Goal: Task Accomplishment & Management: Use online tool/utility

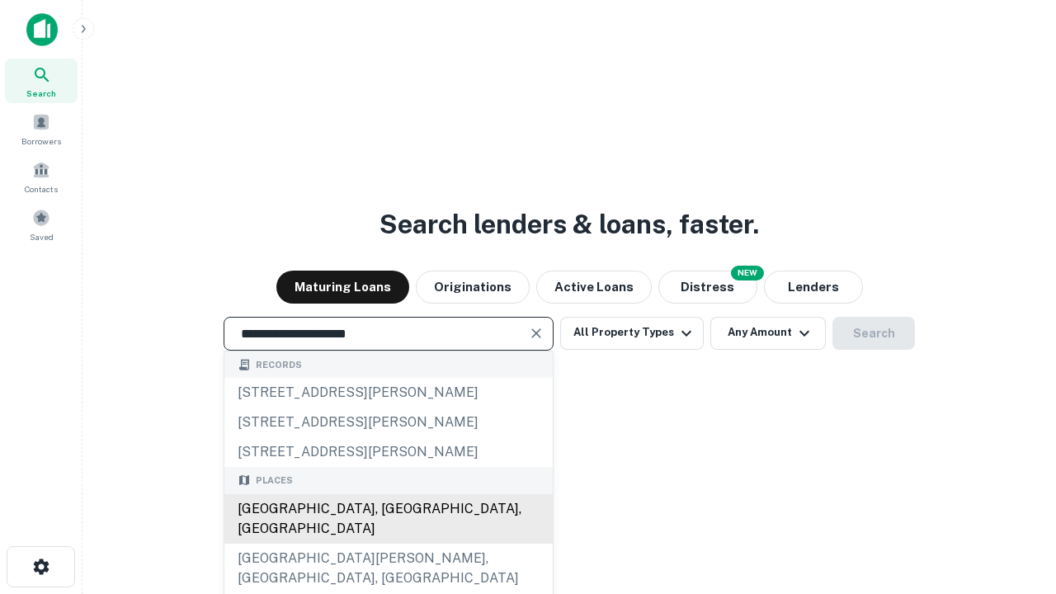
click at [388, 544] on div "[GEOGRAPHIC_DATA], [GEOGRAPHIC_DATA], [GEOGRAPHIC_DATA]" at bounding box center [388, 519] width 328 height 50
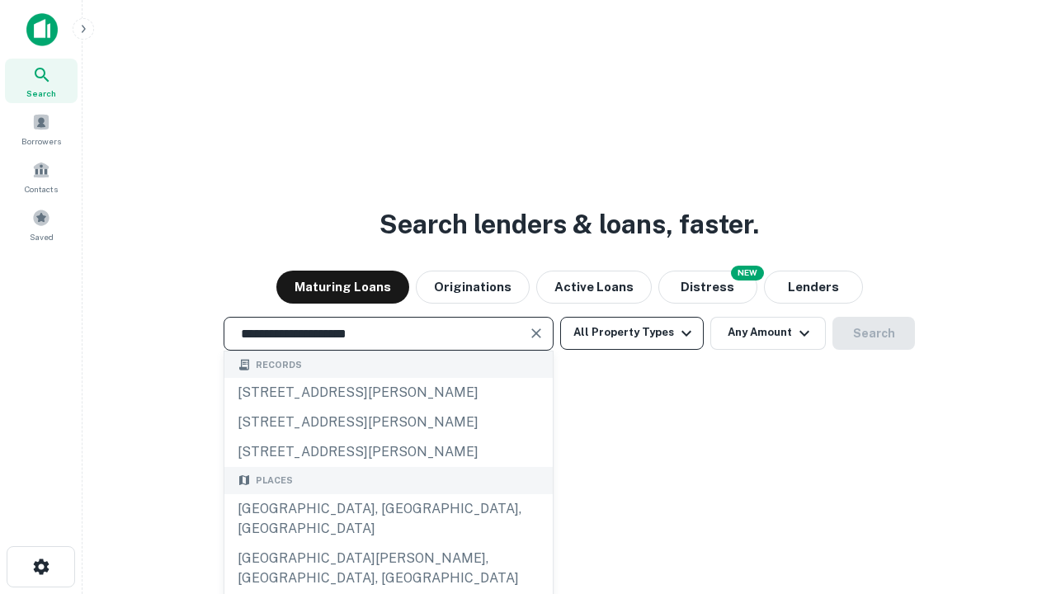
type input "**********"
click at [632, 333] on button "All Property Types" at bounding box center [632, 333] width 144 height 33
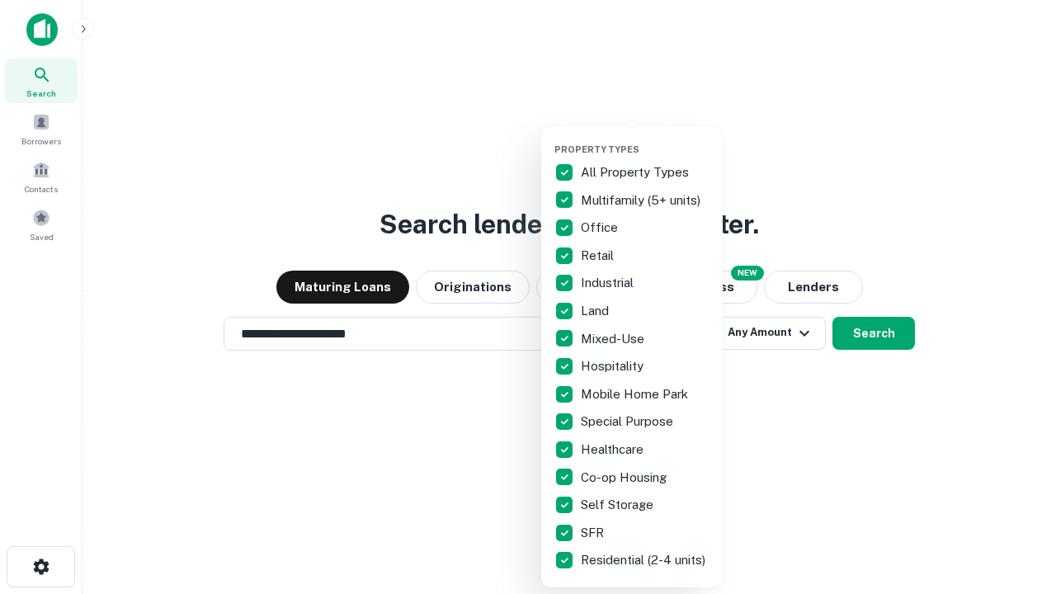
click at [645, 139] on button "button" at bounding box center [645, 139] width 182 height 1
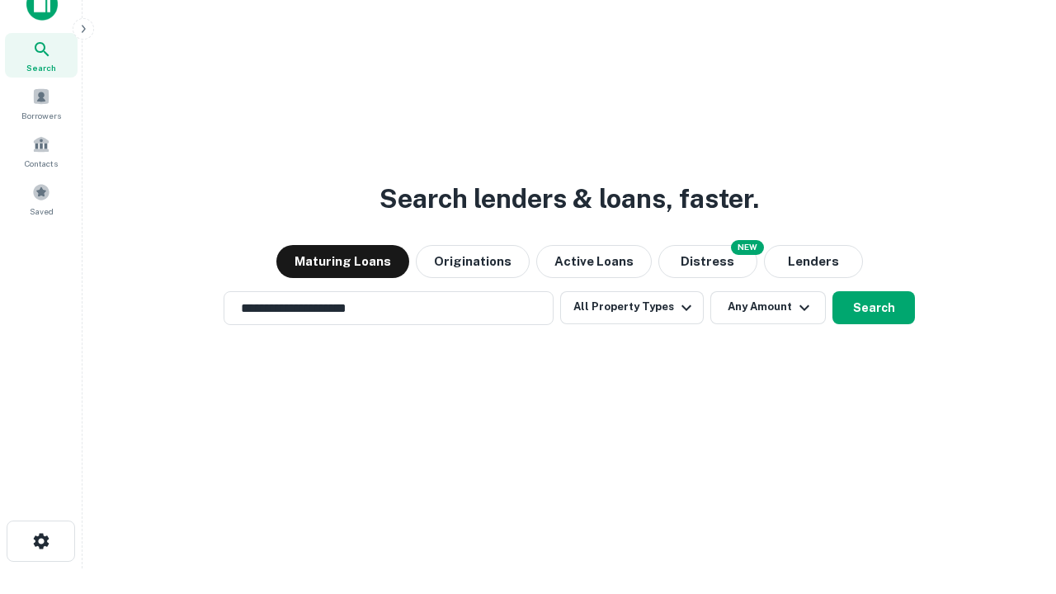
scroll to position [10, 199]
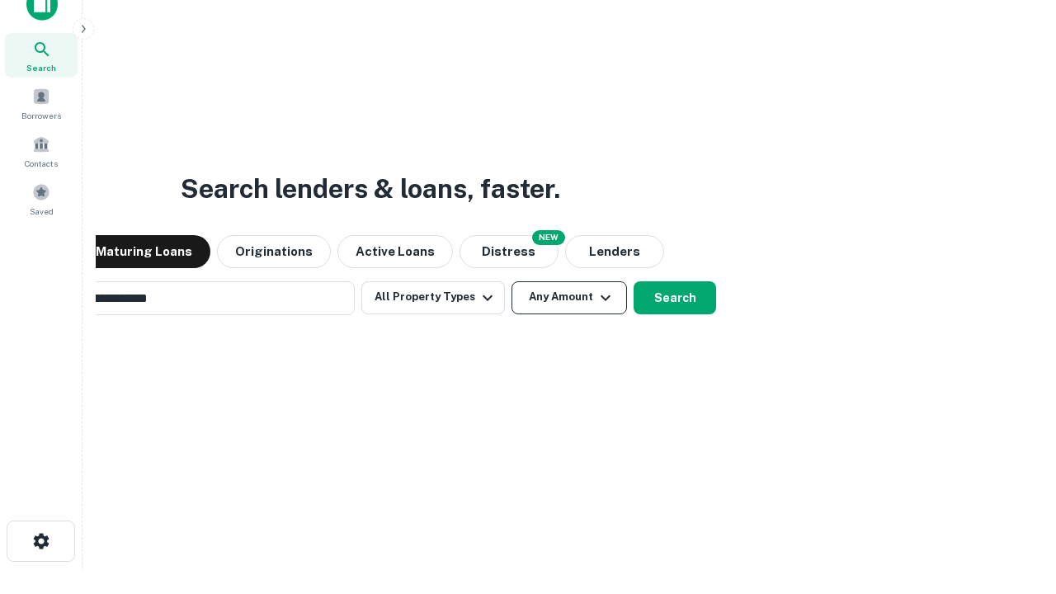
click at [512, 281] on button "Any Amount" at bounding box center [570, 297] width 116 height 33
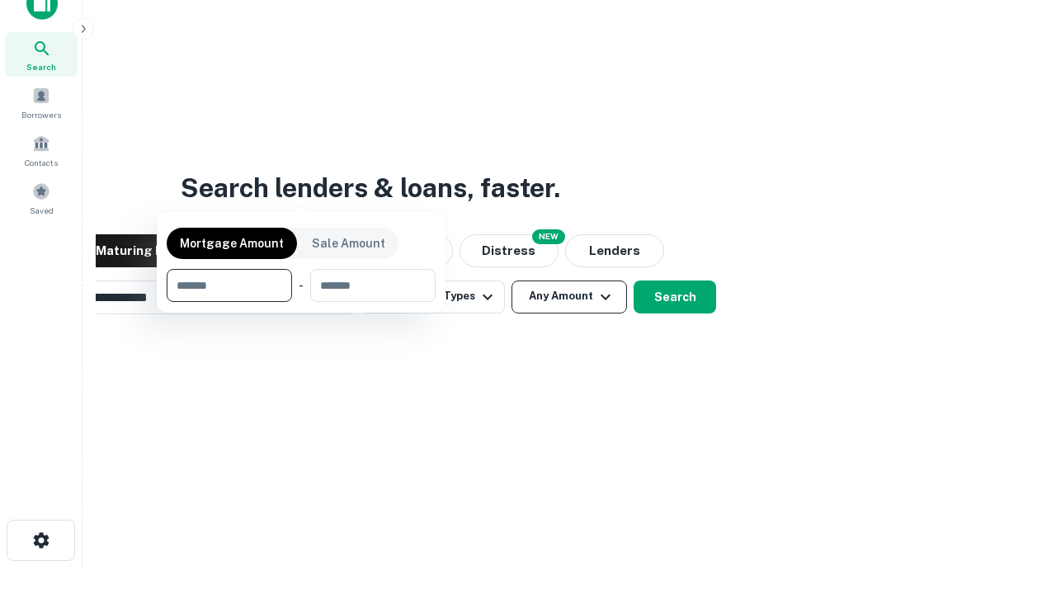
scroll to position [119, 467]
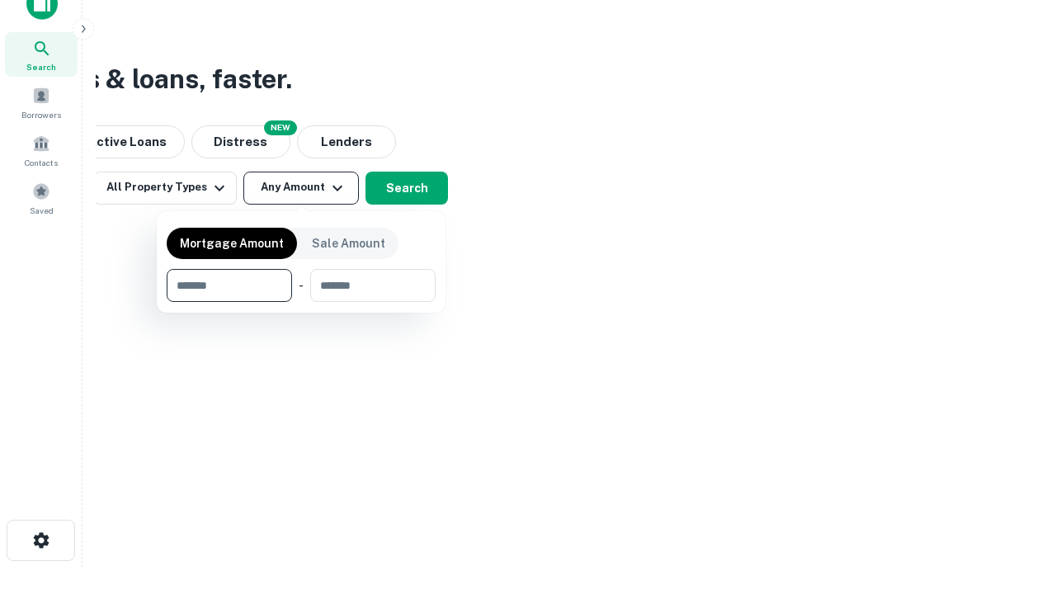
type input "*******"
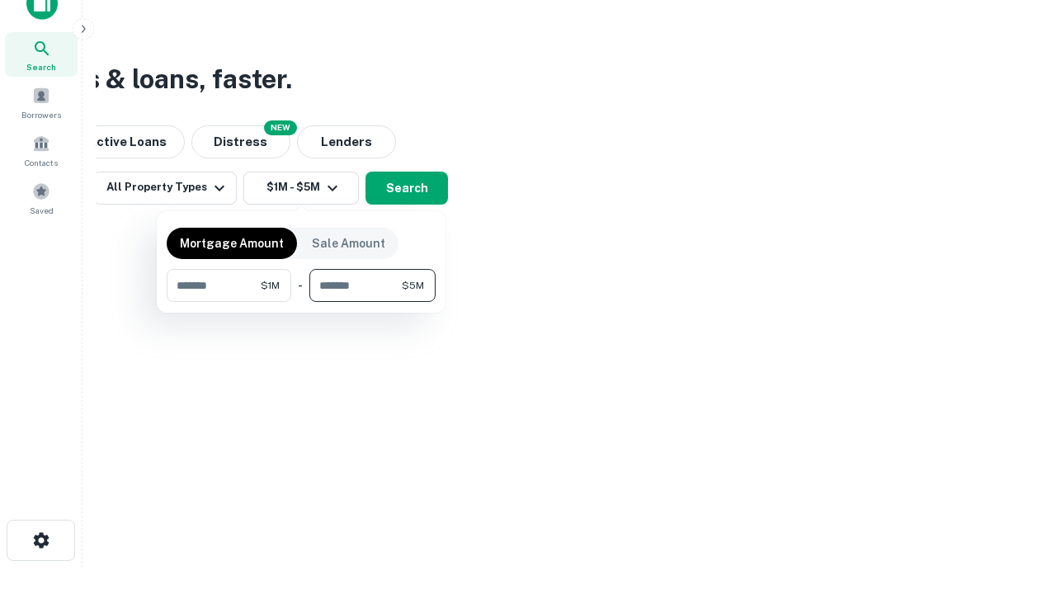
type input "*******"
click at [301, 302] on button "button" at bounding box center [301, 302] width 269 height 1
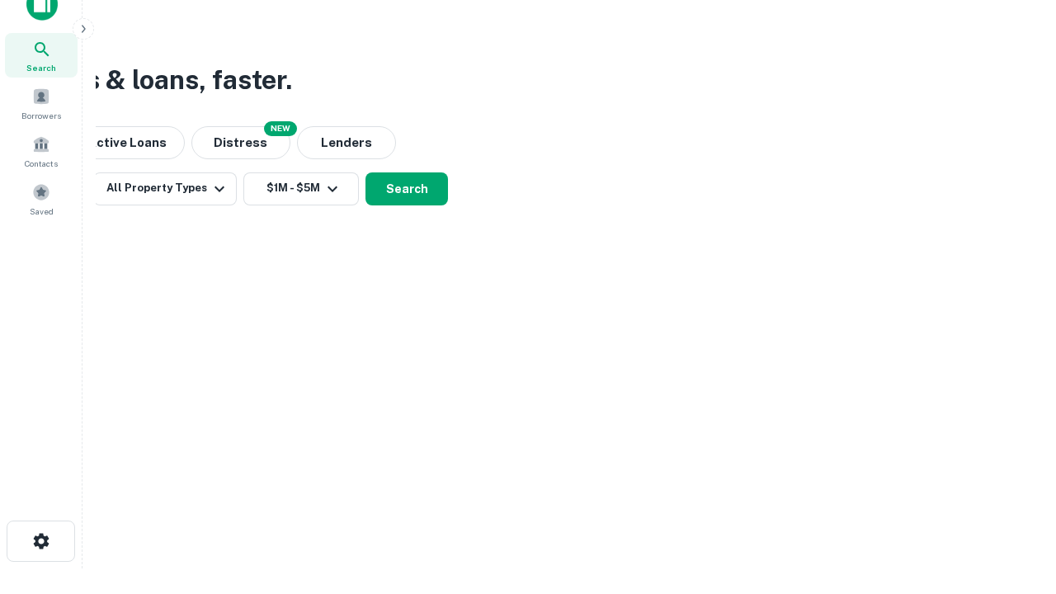
scroll to position [10, 304]
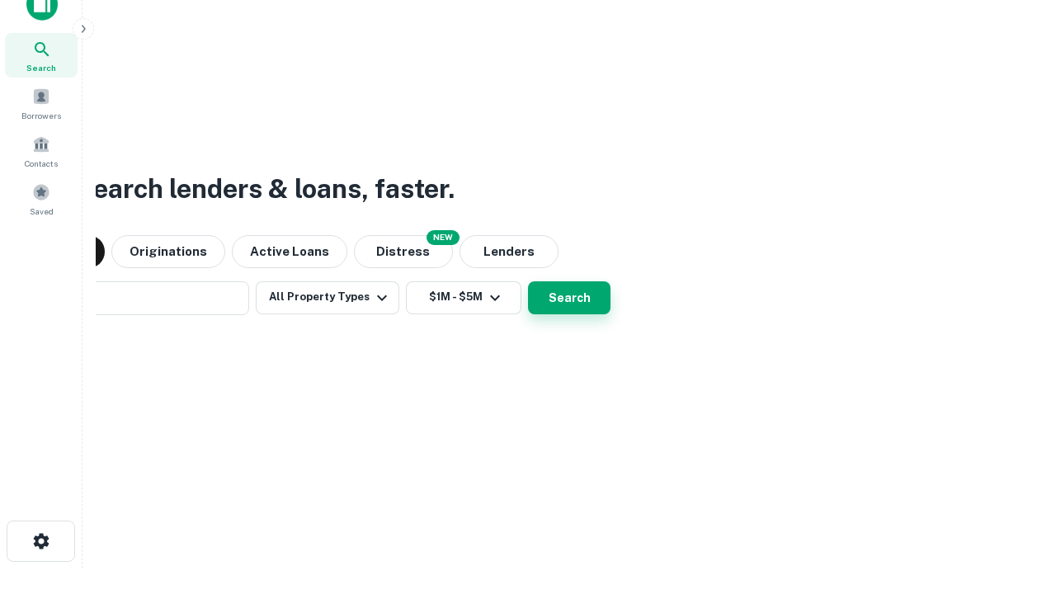
click at [528, 281] on button "Search" at bounding box center [569, 297] width 83 height 33
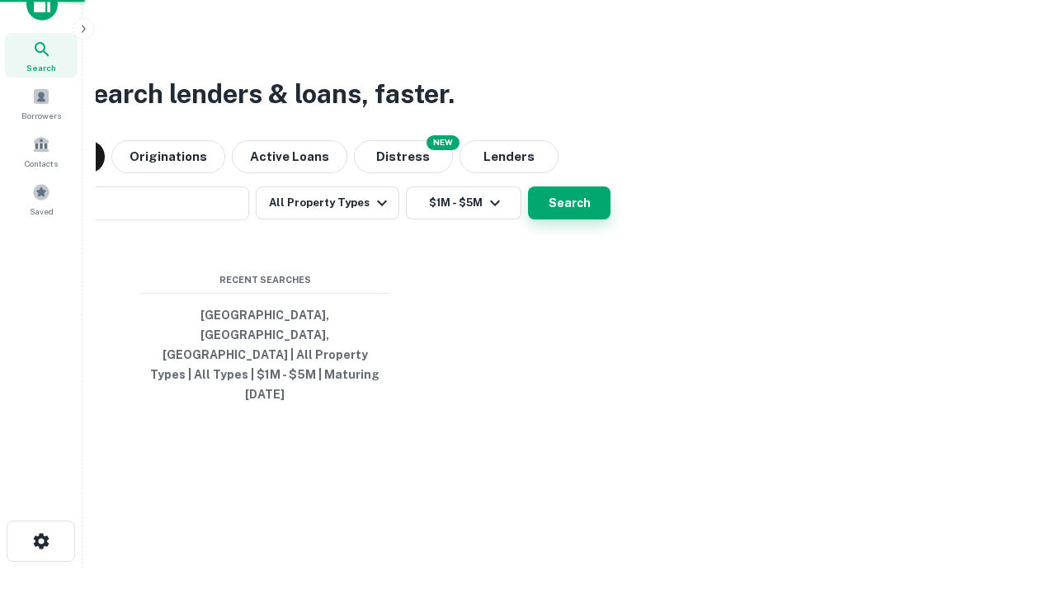
scroll to position [44, 467]
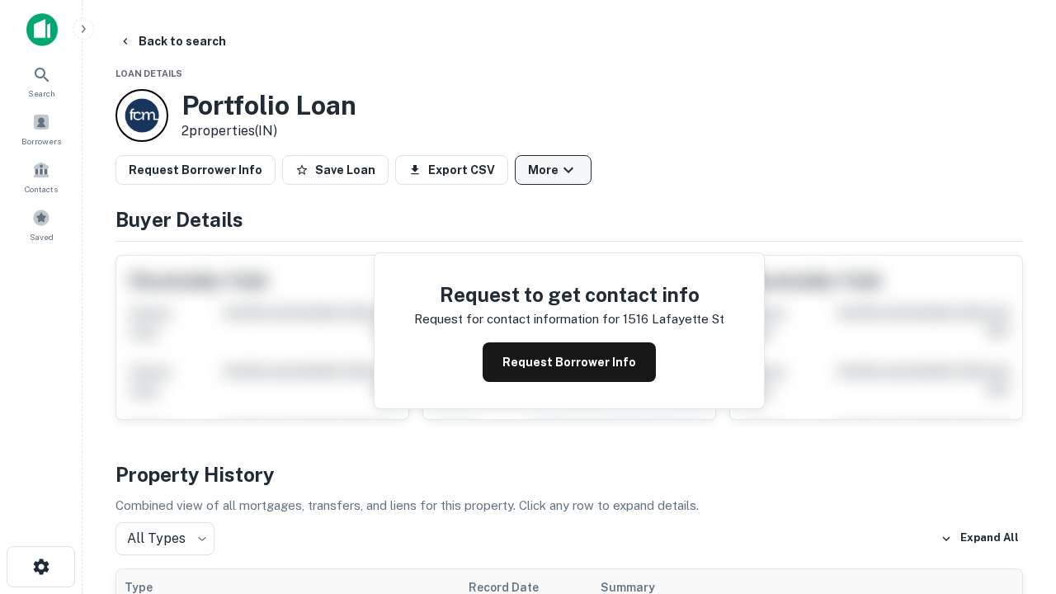
click at [553, 170] on button "More" at bounding box center [553, 170] width 77 height 30
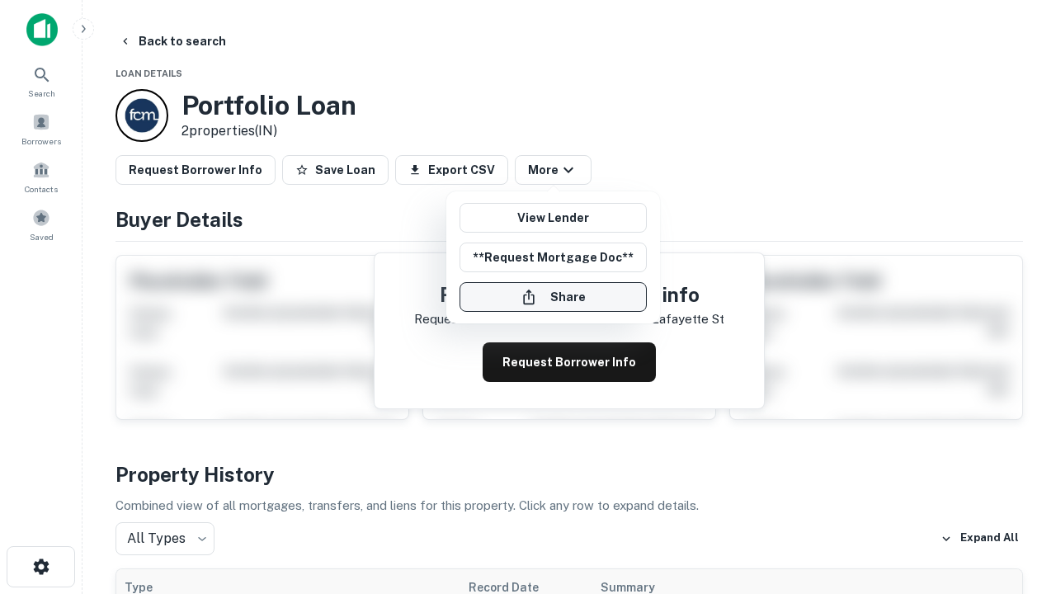
click at [553, 297] on button "Share" at bounding box center [553, 297] width 187 height 30
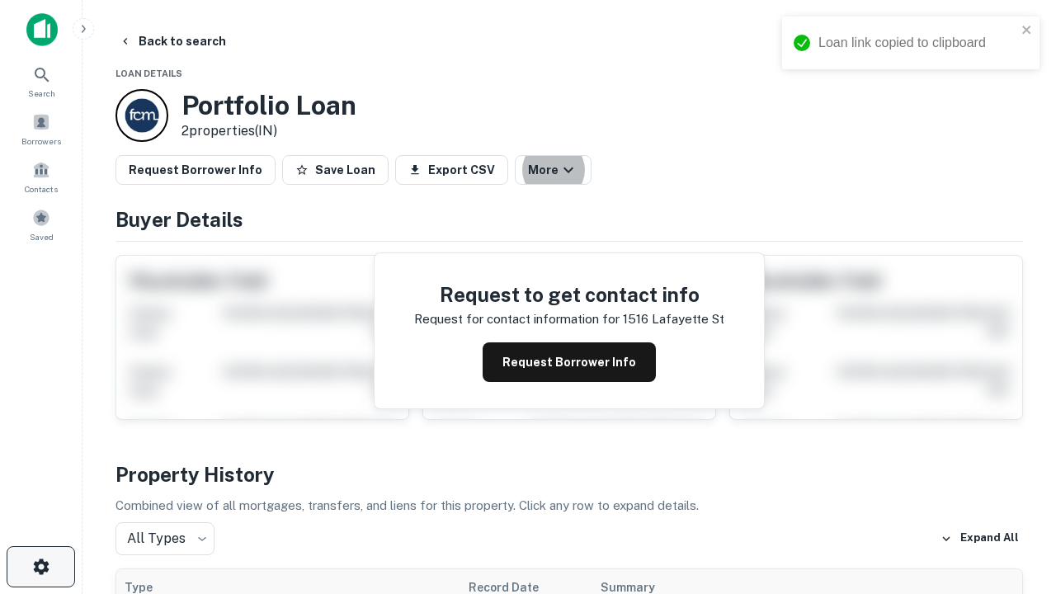
click at [40, 567] on icon "button" at bounding box center [41, 567] width 20 height 20
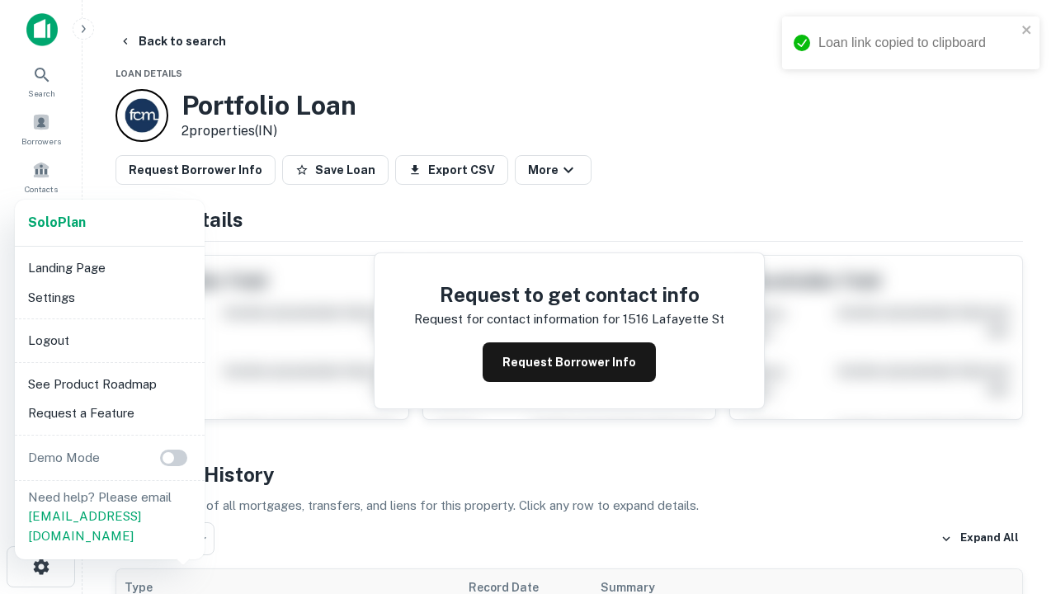
click at [109, 340] on li "Logout" at bounding box center [109, 341] width 177 height 30
